Goal: Navigation & Orientation: Find specific page/section

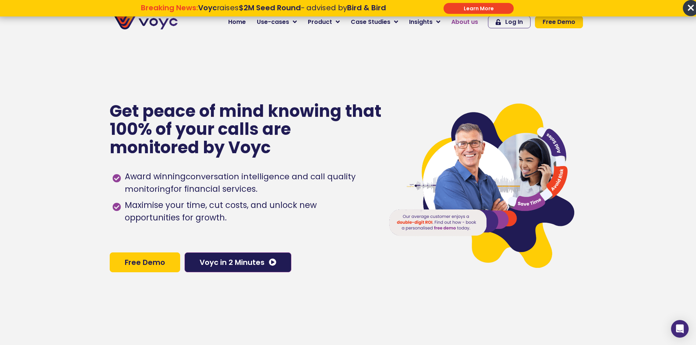
click at [462, 25] on span "About us" at bounding box center [464, 22] width 27 height 9
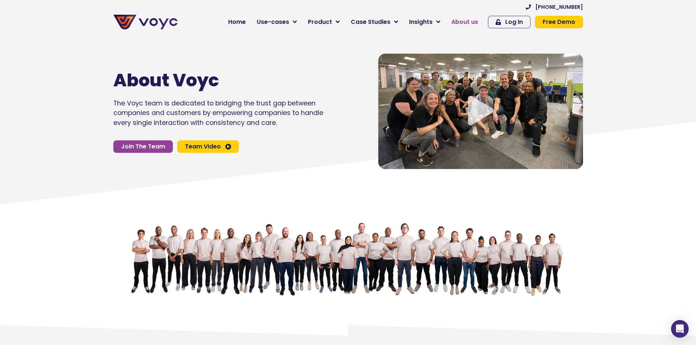
click at [461, 19] on span "About us" at bounding box center [464, 22] width 27 height 9
click at [150, 17] on img at bounding box center [145, 22] width 64 height 15
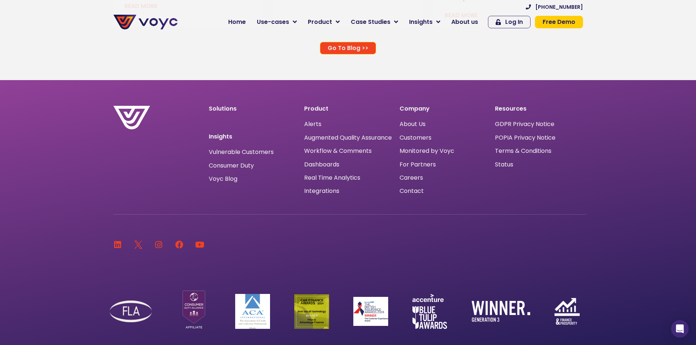
scroll to position [4938, 0]
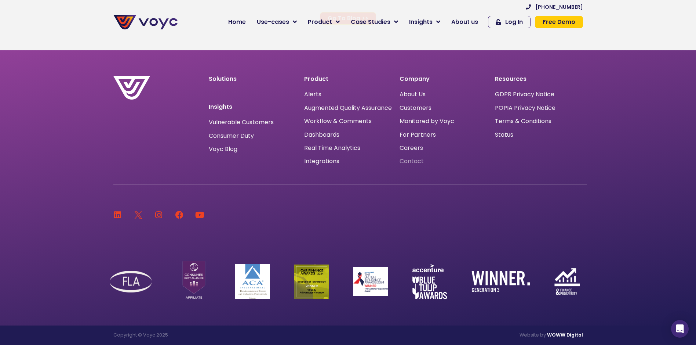
click at [410, 161] on span "Contact" at bounding box center [412, 161] width 24 height 0
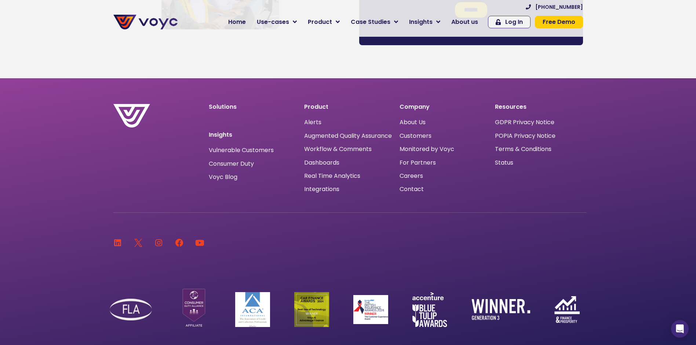
scroll to position [657, 0]
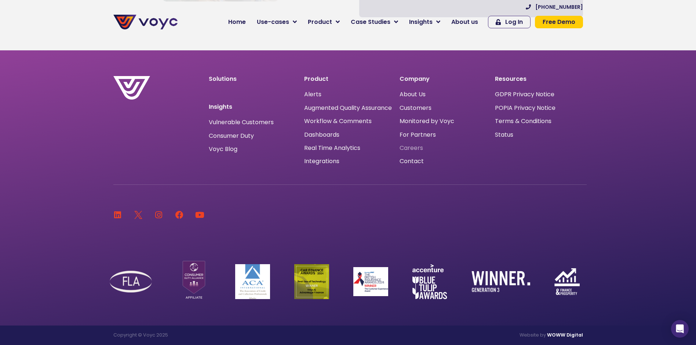
click at [417, 148] on span "Careers" at bounding box center [411, 148] width 23 height 0
